Goal: Communication & Community: Answer question/provide support

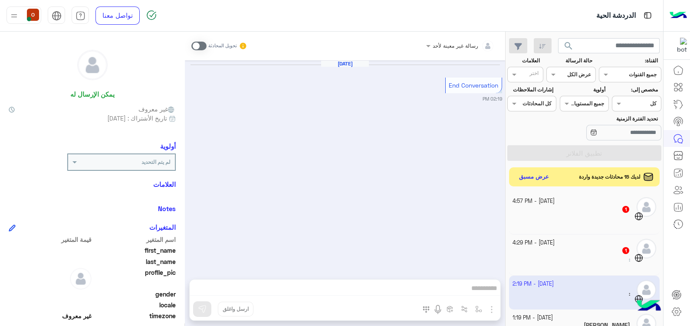
click at [603, 177] on span "لديك 15 محادثات جديدة واردة" at bounding box center [610, 177] width 62 height 8
click at [529, 174] on button "عرض مسبق" at bounding box center [533, 177] width 36 height 12
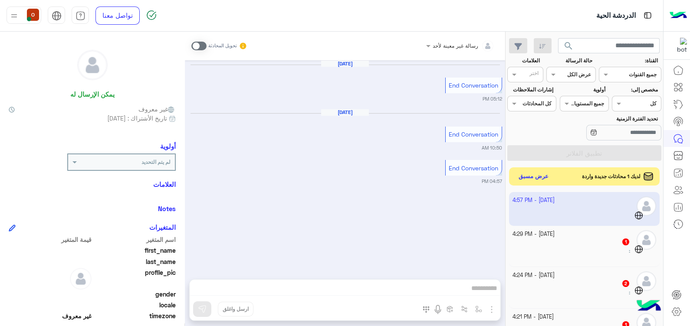
click at [529, 178] on button "عرض مسبق" at bounding box center [533, 177] width 36 height 12
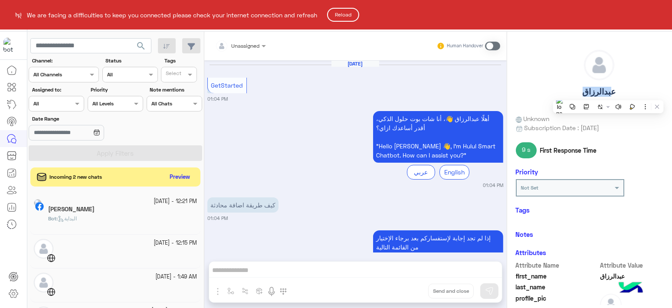
scroll to position [411, 0]
